Goal: Task Accomplishment & Management: Manage account settings

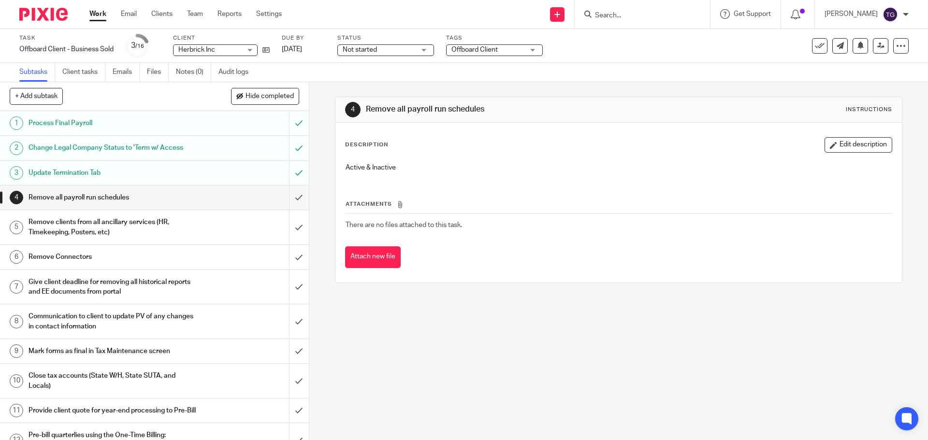
click at [48, 6] on div at bounding box center [40, 14] width 80 height 29
click at [49, 20] on img at bounding box center [43, 14] width 48 height 13
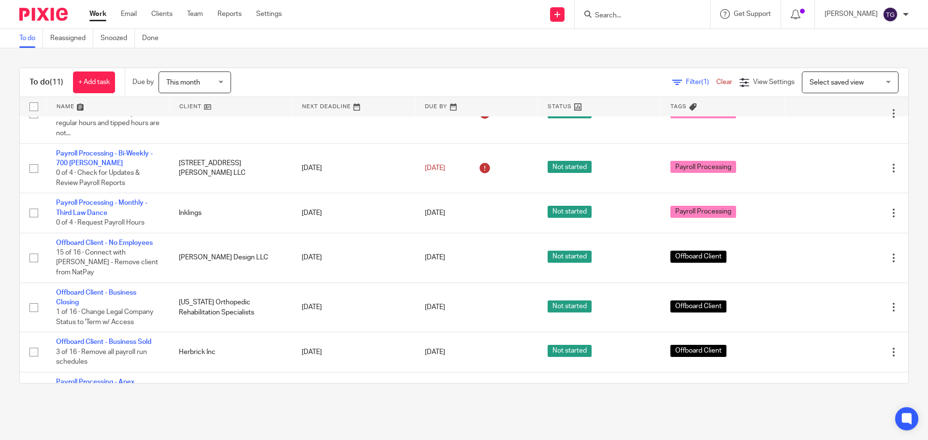
scroll to position [250, 0]
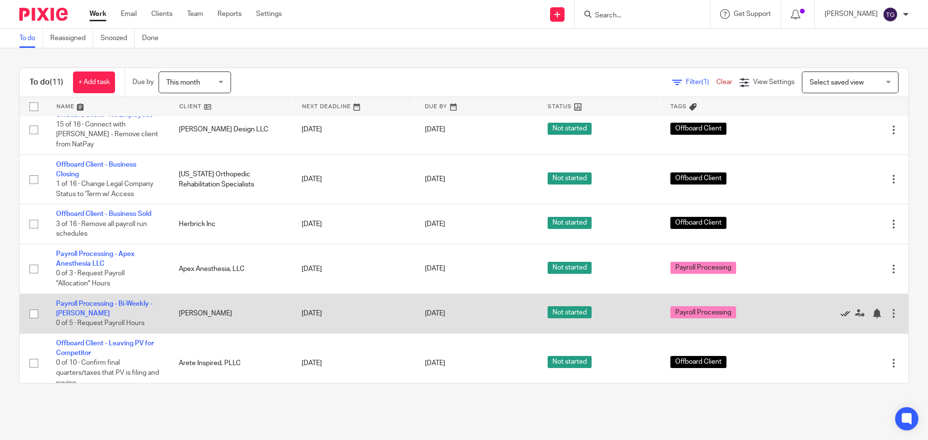
click at [841, 309] on icon at bounding box center [846, 314] width 10 height 10
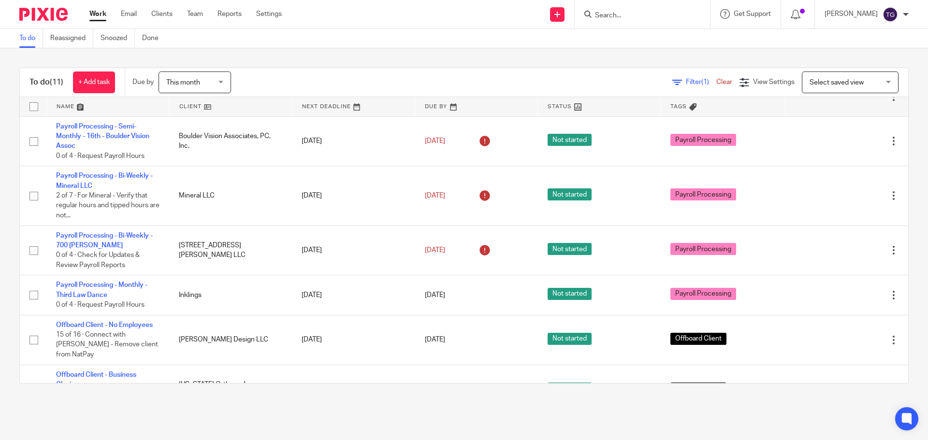
scroll to position [16, 0]
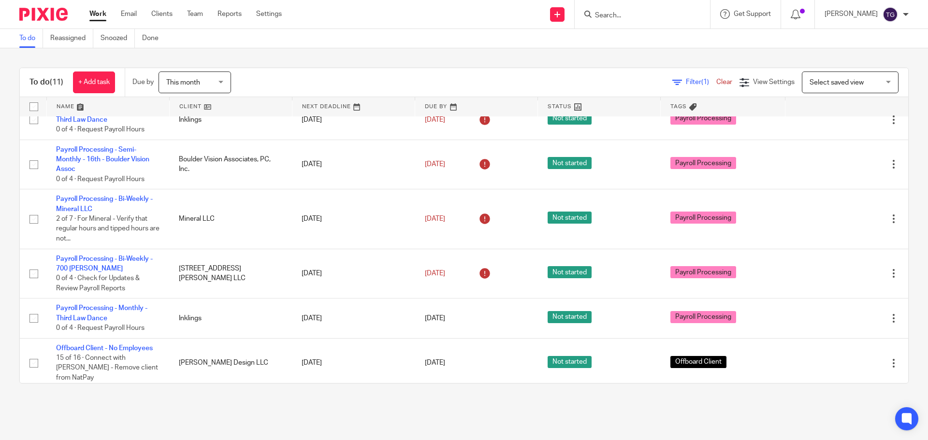
drag, startPoint x: 212, startPoint y: 247, endPoint x: 550, endPoint y: 41, distance: 395.3
click at [550, 41] on div "To do Reassigned Snoozed Done" at bounding box center [464, 38] width 928 height 19
click at [624, 16] on input "Search" at bounding box center [637, 16] width 87 height 9
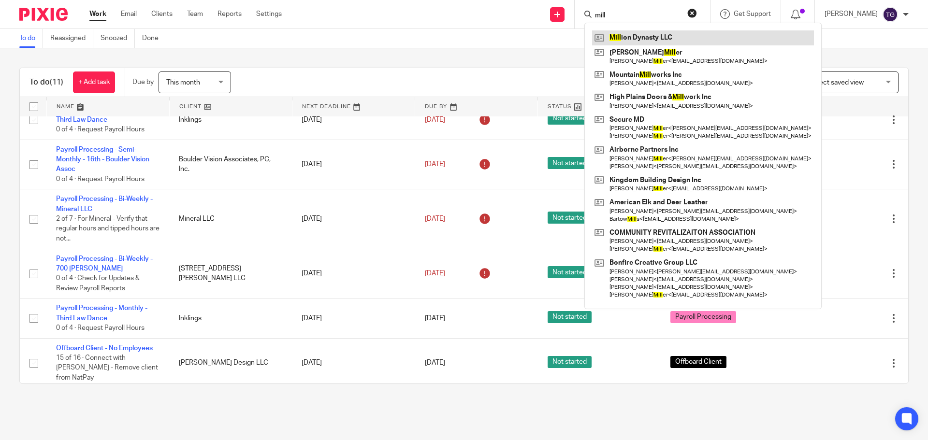
type input "mill"
click at [681, 37] on link at bounding box center [703, 37] width 222 height 15
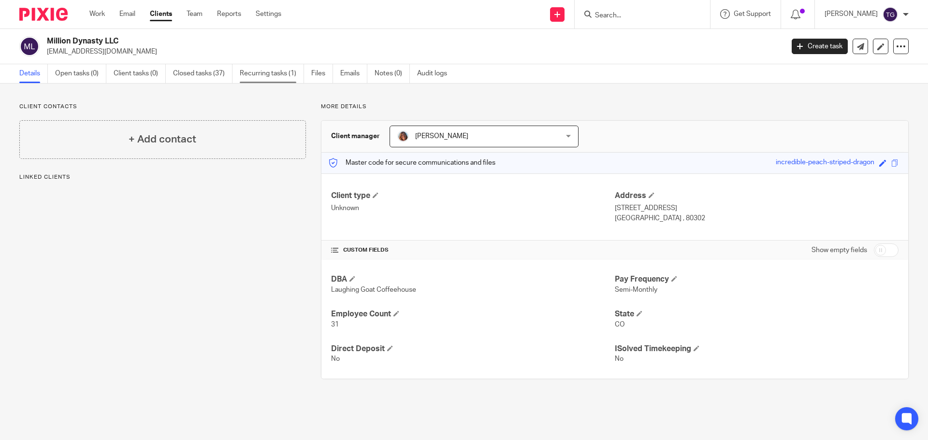
click at [276, 83] on link "Recurring tasks (1)" at bounding box center [272, 73] width 64 height 19
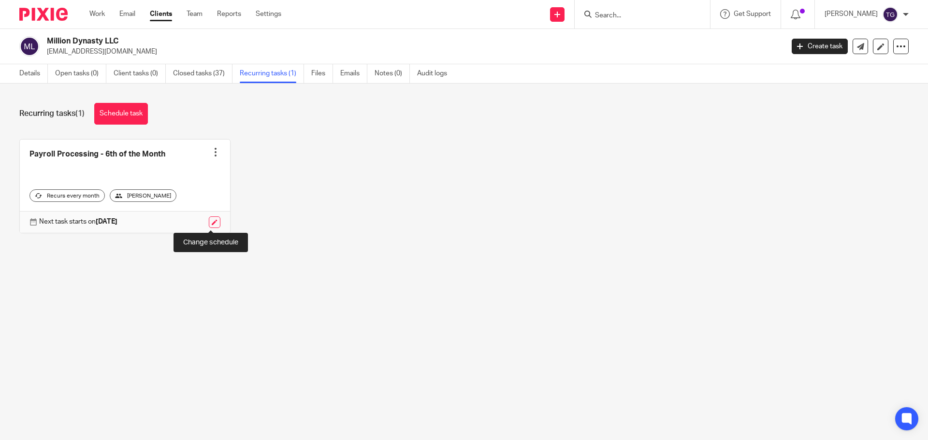
click at [215, 224] on link at bounding box center [215, 223] width 12 height 12
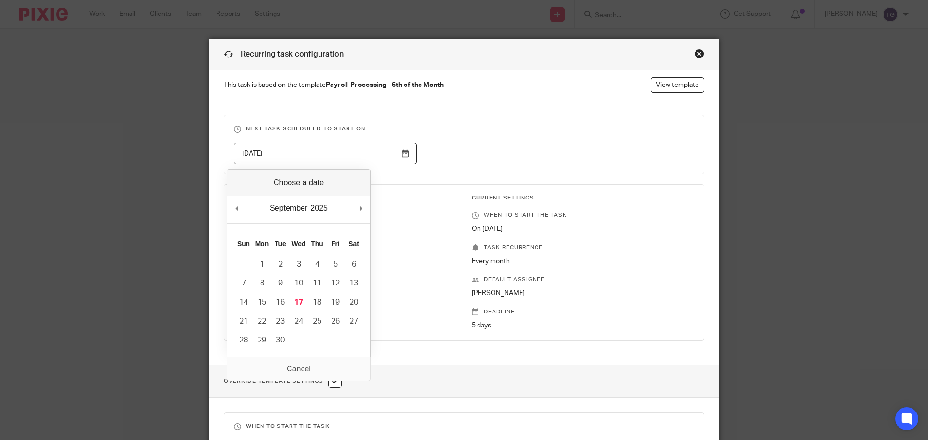
click at [403, 153] on input "2025-09-25" at bounding box center [325, 154] width 183 height 22
type input "2025-09-17"
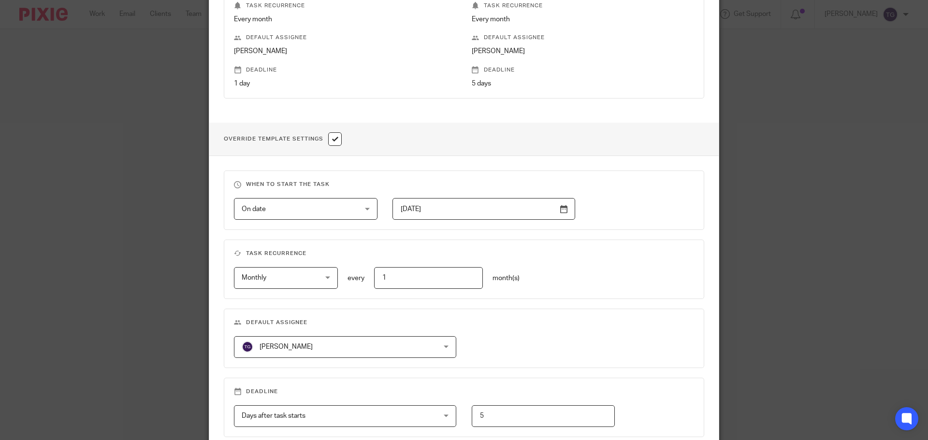
scroll to position [343, 0]
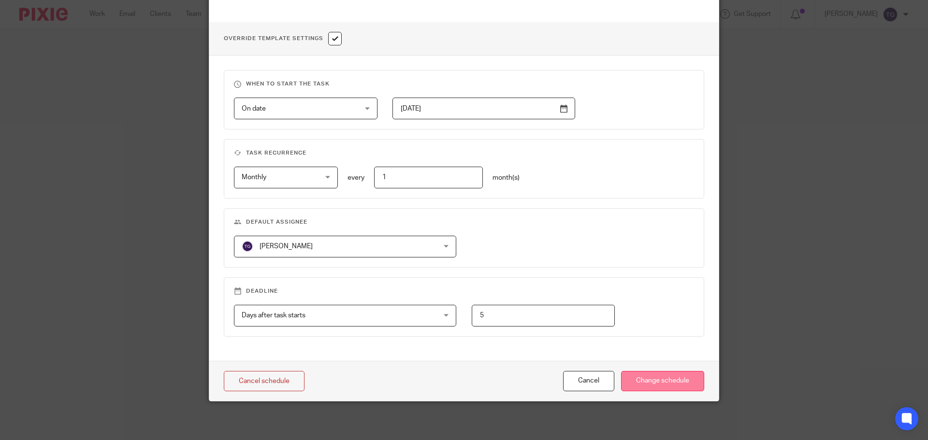
click at [659, 383] on input "Change schedule" at bounding box center [662, 381] width 83 height 21
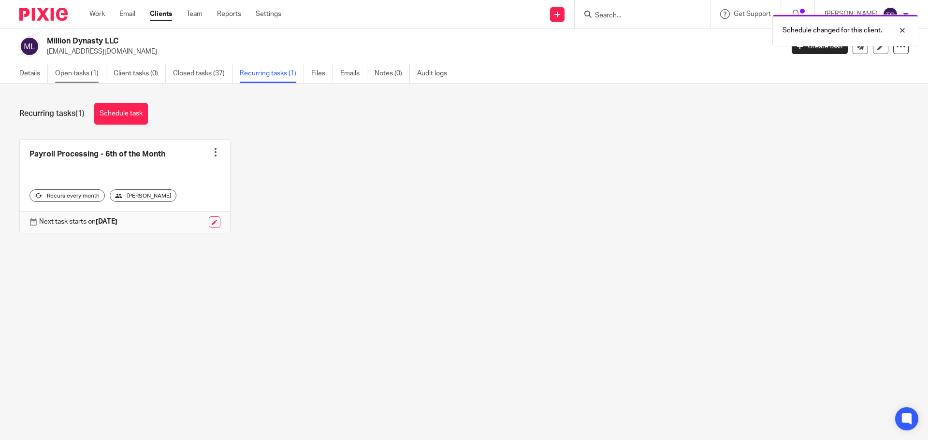
click at [79, 77] on link "Open tasks (1)" at bounding box center [80, 73] width 51 height 19
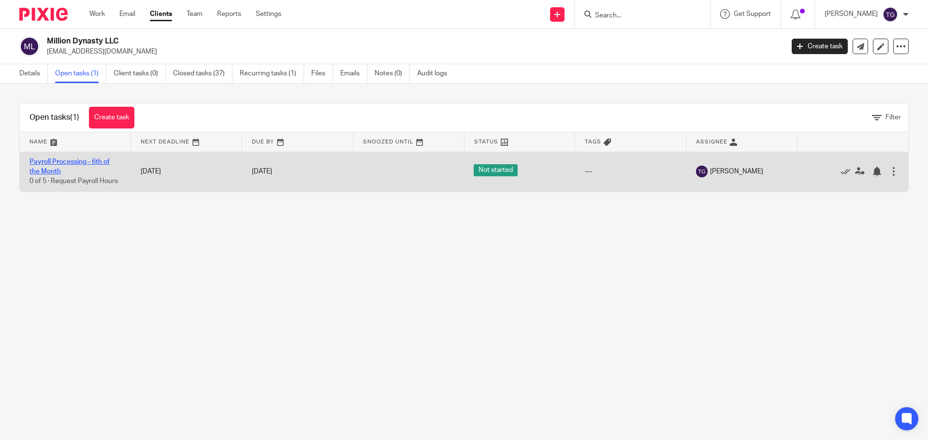
click at [72, 161] on link "Payroll Processing - 6th of the Month" at bounding box center [69, 167] width 80 height 16
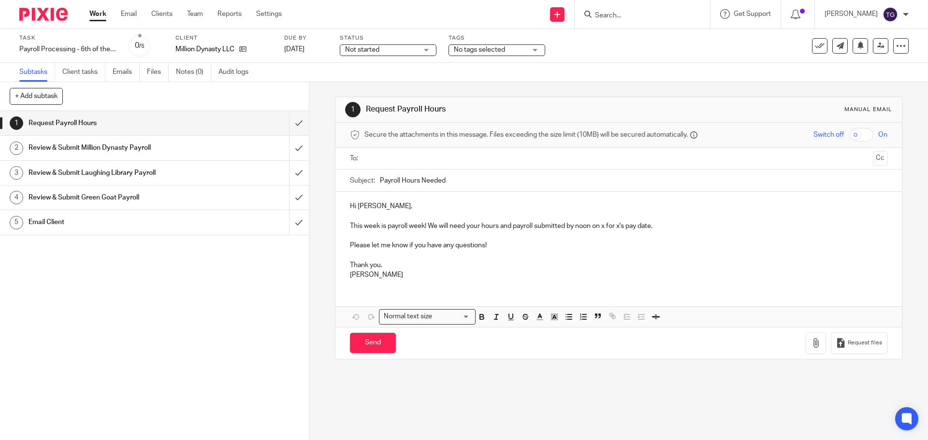
click at [413, 155] on input "text" at bounding box center [618, 158] width 501 height 11
click at [873, 156] on button "Cc" at bounding box center [880, 159] width 15 height 15
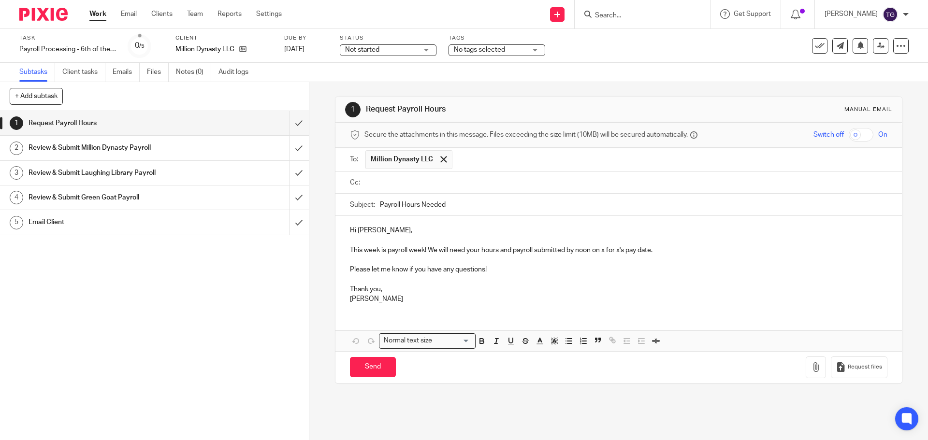
click at [546, 182] on input "text" at bounding box center [625, 182] width 515 height 11
click at [523, 160] on input "text" at bounding box center [670, 159] width 426 height 19
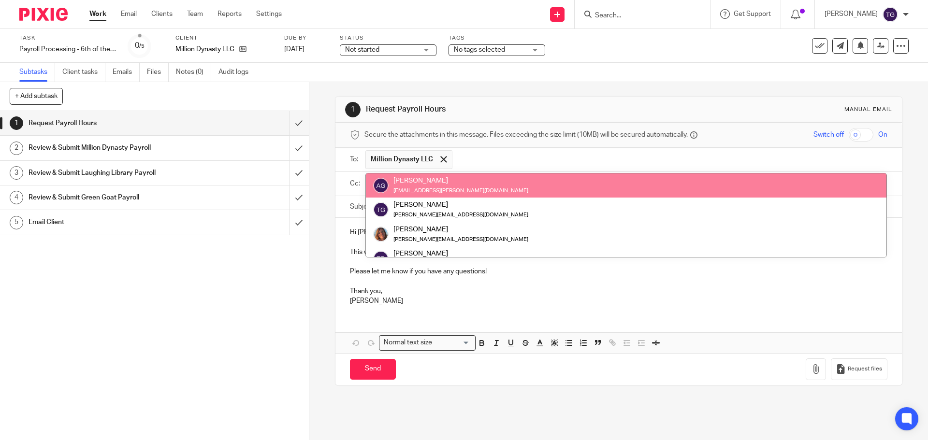
paste input "[EMAIL_ADDRESS][DOMAIN_NAME]"
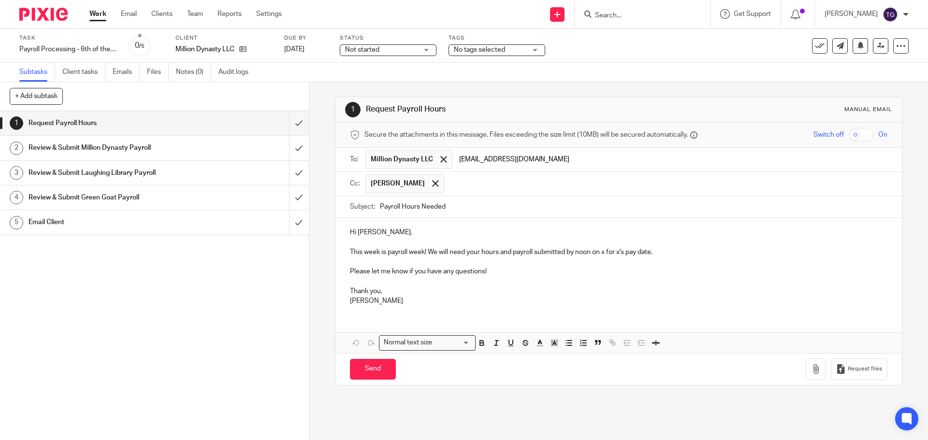
type input "[EMAIL_ADDRESS][DOMAIN_NAME]"
click at [558, 181] on input "text" at bounding box center [666, 183] width 435 height 19
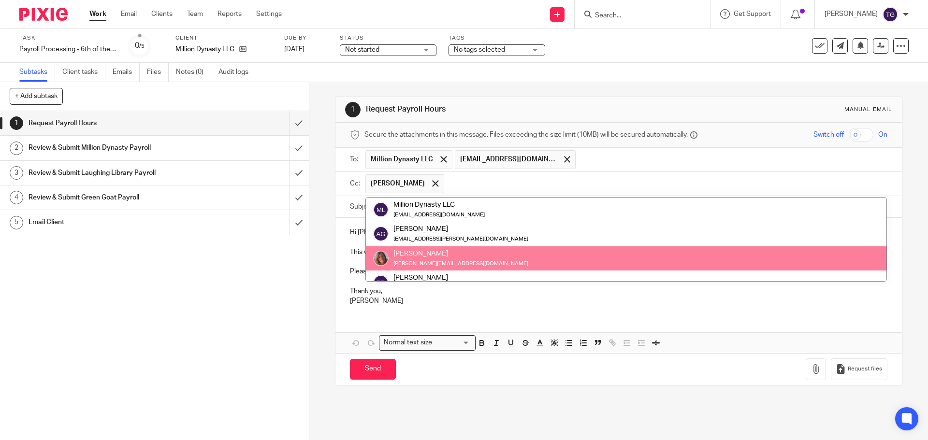
scroll to position [97, 0]
click at [727, 331] on div "Hi John, This week is payroll week! We will need your hours and payroll submitt…" at bounding box center [618, 285] width 566 height 135
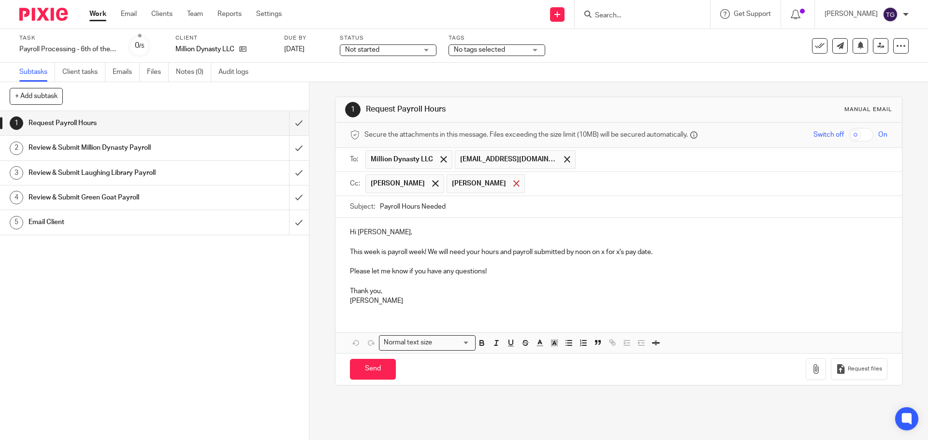
click at [513, 183] on span at bounding box center [516, 183] width 6 height 6
click at [607, 250] on p "This week is payroll week! We will need your hours and payroll submitted by noo…" at bounding box center [618, 248] width 537 height 20
click at [604, 253] on p "This week is payroll week! We will need your hours and payroll submitted by noo…" at bounding box center [618, 248] width 537 height 20
click at [625, 251] on p "This week is payroll week! We will need your hours and payroll submitted by noo…" at bounding box center [618, 248] width 537 height 20
click at [622, 254] on p "This week is payroll week! We will need your hours and payroll submitted by noo…" at bounding box center [618, 248] width 537 height 20
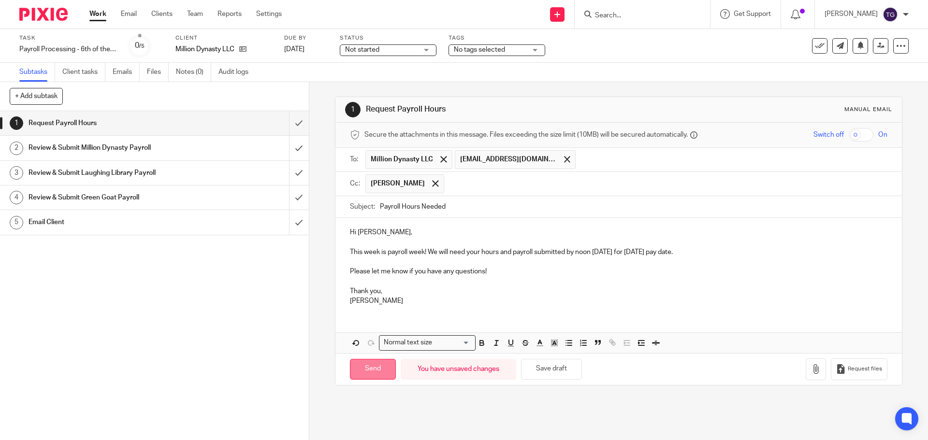
click at [371, 371] on input "Send" at bounding box center [373, 369] width 46 height 21
type input "Sent"
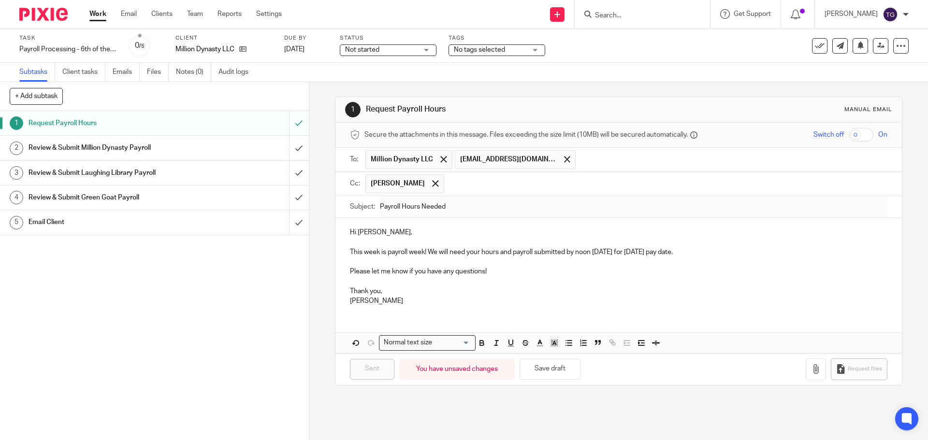
click at [639, 20] on form at bounding box center [645, 14] width 103 height 12
click at [639, 15] on input "Search" at bounding box center [637, 16] width 87 height 9
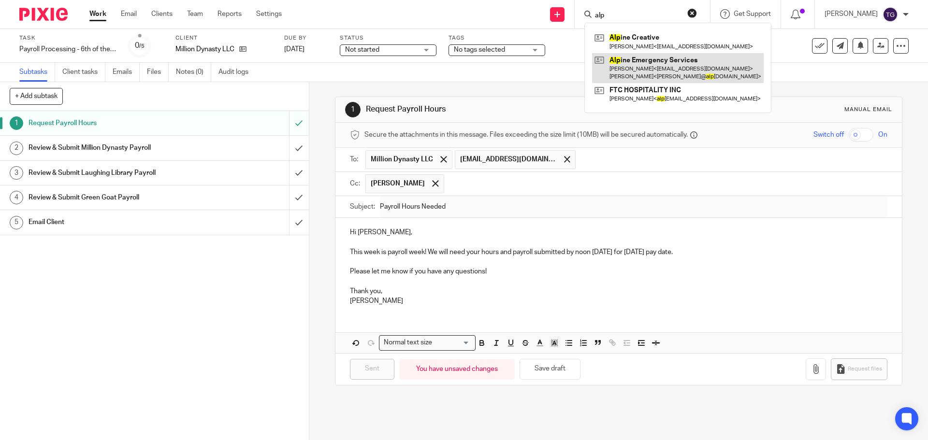
type input "alp"
click at [648, 75] on link at bounding box center [678, 68] width 172 height 30
click at [638, 54] on link at bounding box center [678, 68] width 172 height 30
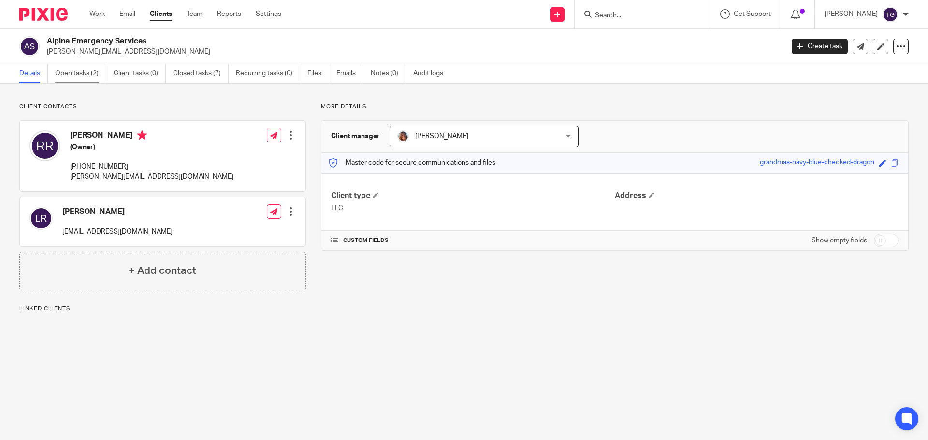
click at [90, 77] on link "Open tasks (2)" at bounding box center [80, 73] width 51 height 19
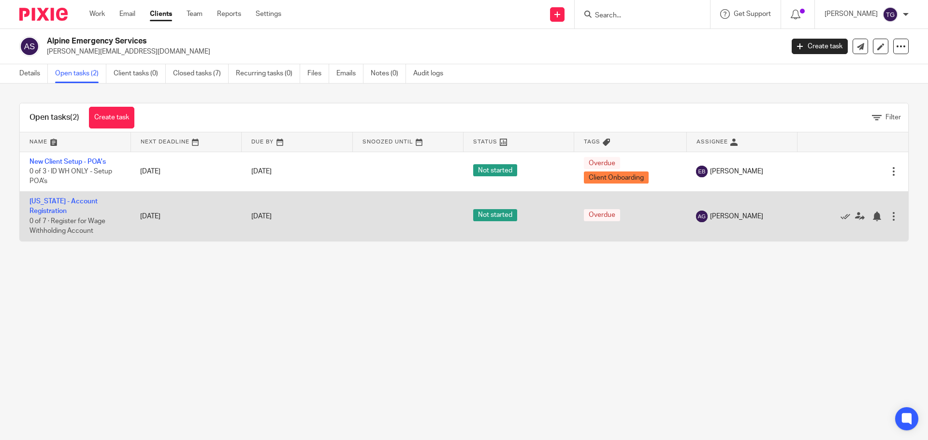
click at [889, 214] on div at bounding box center [894, 217] width 10 height 10
click at [78, 198] on link "New Mexico - Account Registration" at bounding box center [63, 206] width 68 height 16
click at [889, 216] on div at bounding box center [894, 217] width 10 height 10
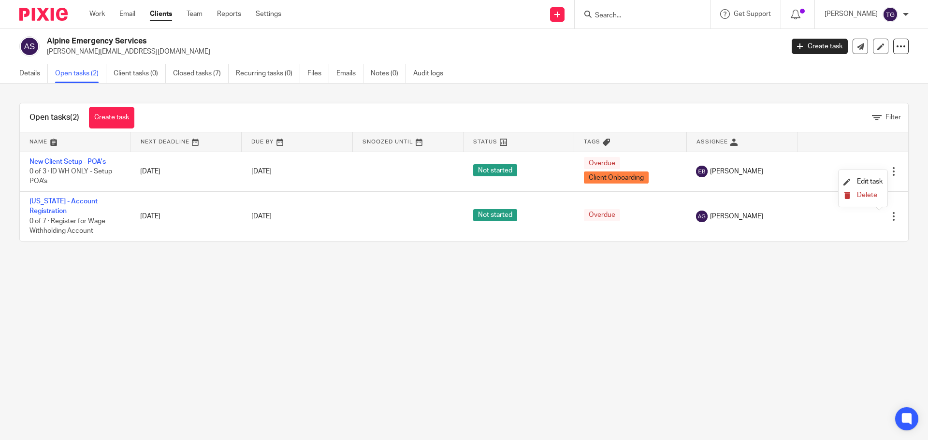
click at [861, 196] on span "Delete" at bounding box center [867, 195] width 20 height 7
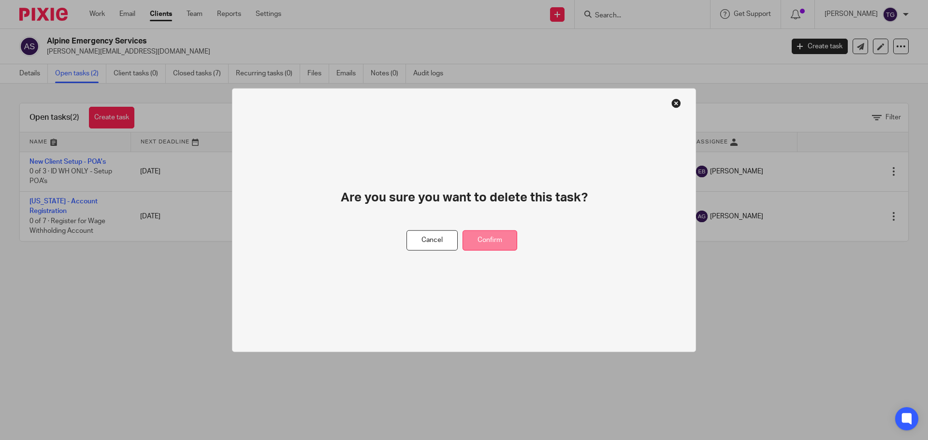
click at [498, 236] on button "Confirm" at bounding box center [490, 240] width 55 height 21
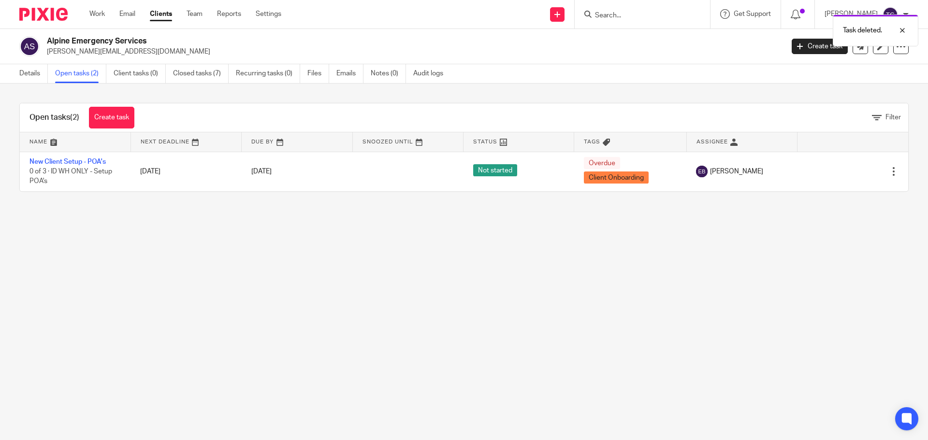
click at [591, 377] on main "Alpine Emergency Services ryan@alpinerems.com Create task Export data Merge Arc…" at bounding box center [464, 220] width 928 height 440
click at [38, 11] on img at bounding box center [43, 14] width 48 height 13
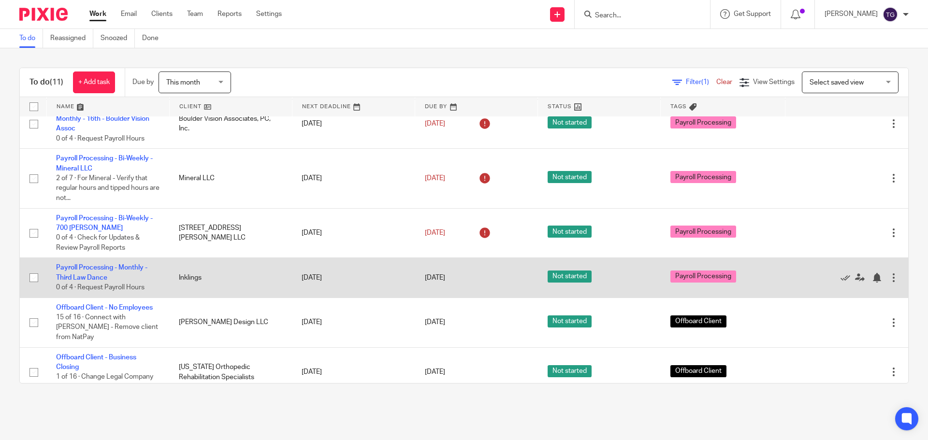
scroll to position [260, 0]
